Goal: Transaction & Acquisition: Purchase product/service

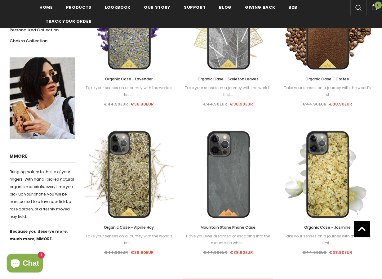
scroll to position [200, 0]
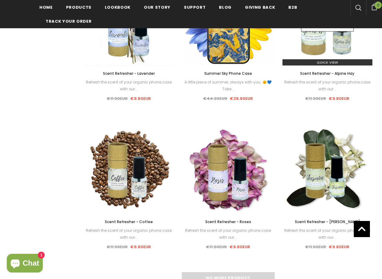
scroll to position [698, 0]
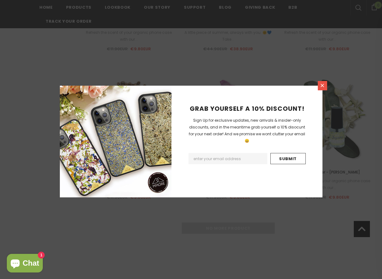
click at [323, 84] on icon at bounding box center [322, 85] width 5 height 5
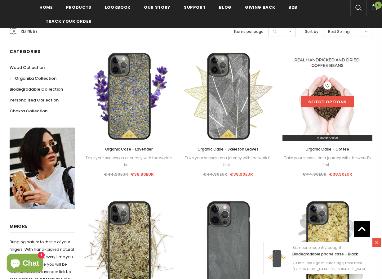
scroll to position [123, 0]
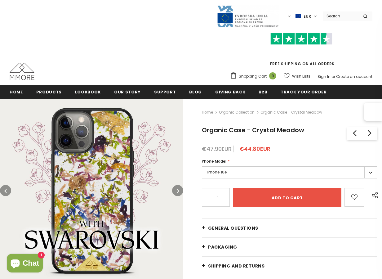
click at [173, 187] on button "button" at bounding box center [177, 190] width 11 height 11
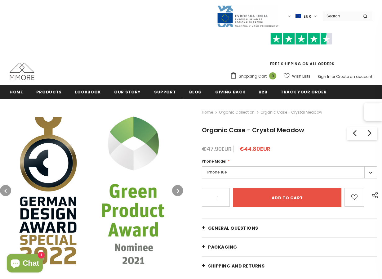
click at [177, 192] on icon "button" at bounding box center [178, 191] width 2 height 6
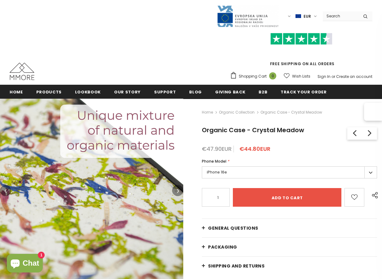
click at [178, 187] on button "button" at bounding box center [177, 190] width 11 height 11
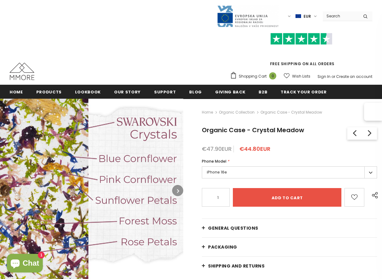
click at [219, 227] on span "General Questions" at bounding box center [233, 228] width 50 height 6
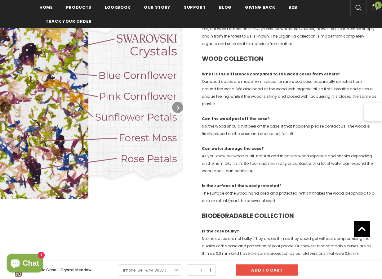
scroll to position [441, 0]
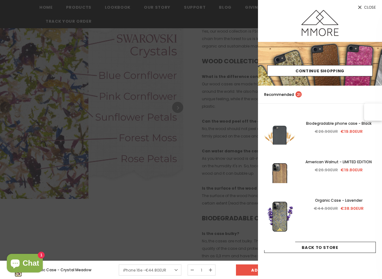
click at [118, 110] on div at bounding box center [191, 139] width 382 height 279
